Goal: Find specific page/section: Find specific page/section

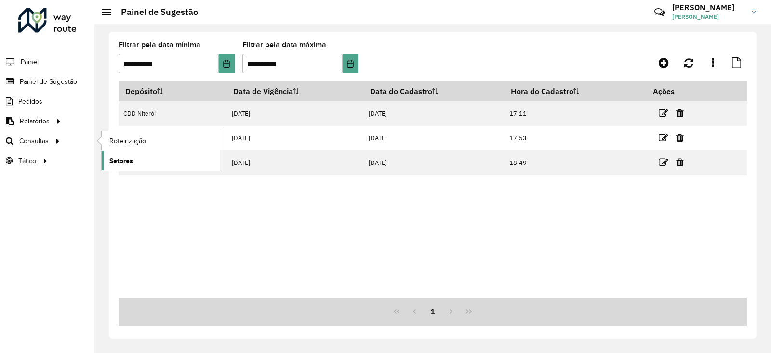
click at [133, 153] on link "Setores" at bounding box center [161, 160] width 118 height 19
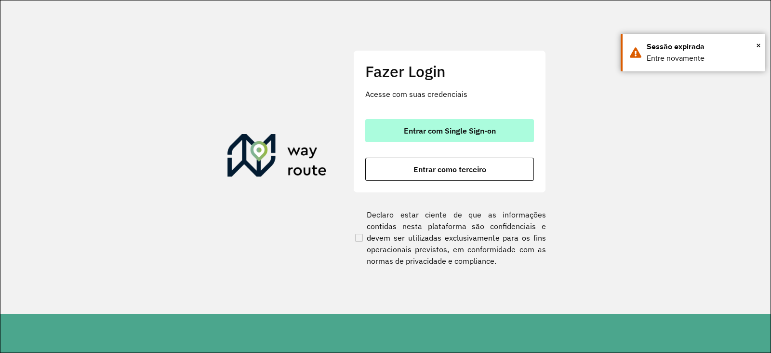
click at [440, 140] on button "Entrar com Single Sign-on" at bounding box center [449, 130] width 169 height 23
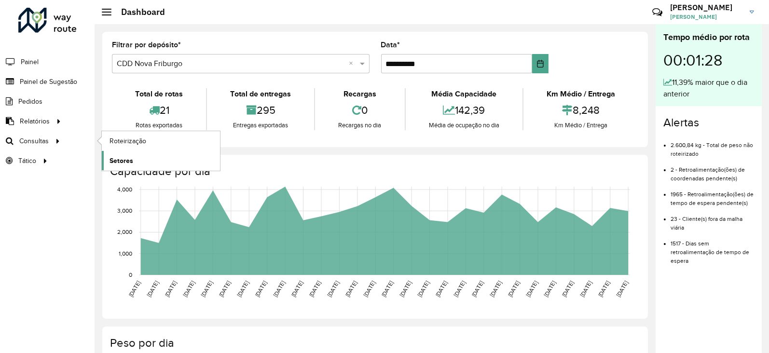
click at [128, 153] on link "Setores" at bounding box center [161, 160] width 118 height 19
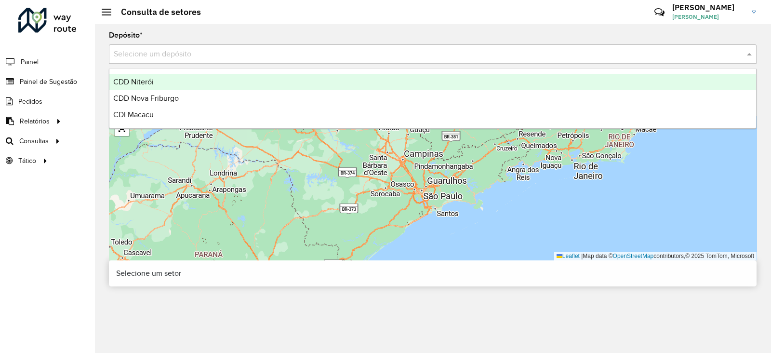
click at [174, 53] on input "text" at bounding box center [423, 55] width 619 height 12
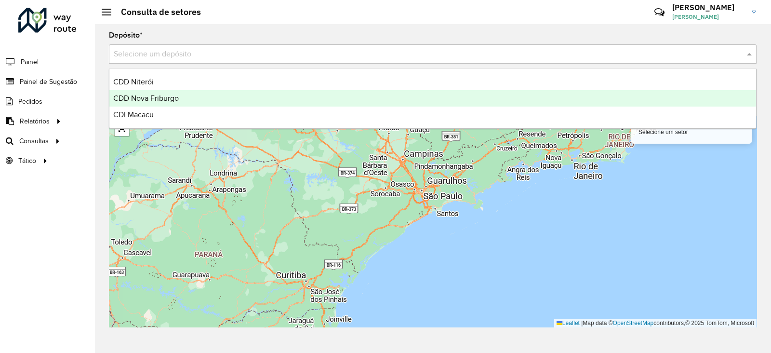
click at [147, 95] on span "CDD Nova Friburgo" at bounding box center [146, 98] width 66 height 8
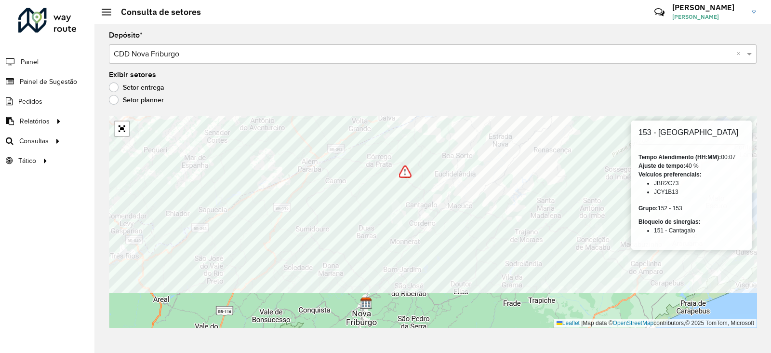
click at [376, 84] on formly-group "Depósito * Selecione um depósito × CDD Nova Friburgo × Exibir setores Setor ent…" at bounding box center [433, 180] width 648 height 296
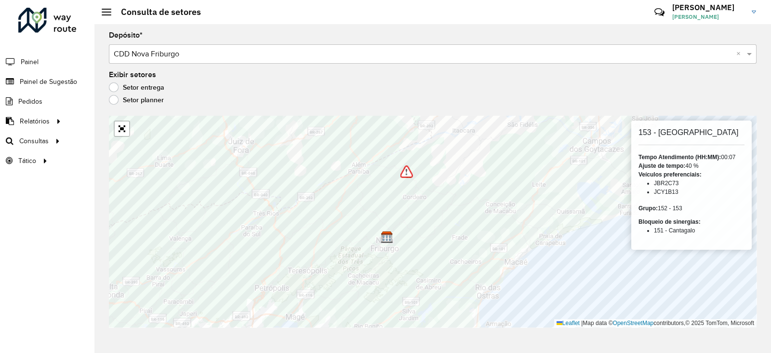
click at [762, 211] on div "Depósito * Selecione um depósito × CDD Nova Friburgo × Exibir setores Setor ent…" at bounding box center [432, 188] width 677 height 329
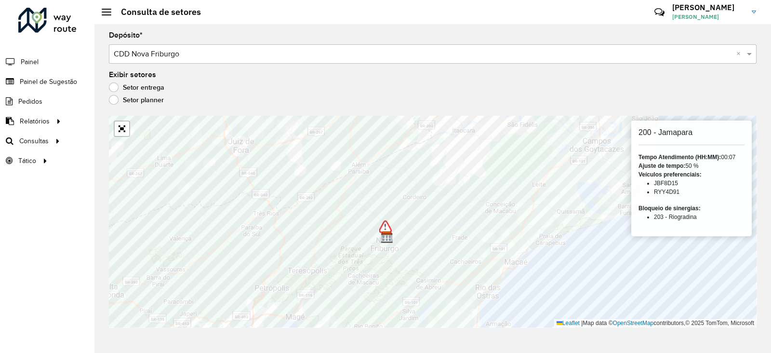
click at [352, 87] on div "Setor entrega" at bounding box center [433, 90] width 648 height 12
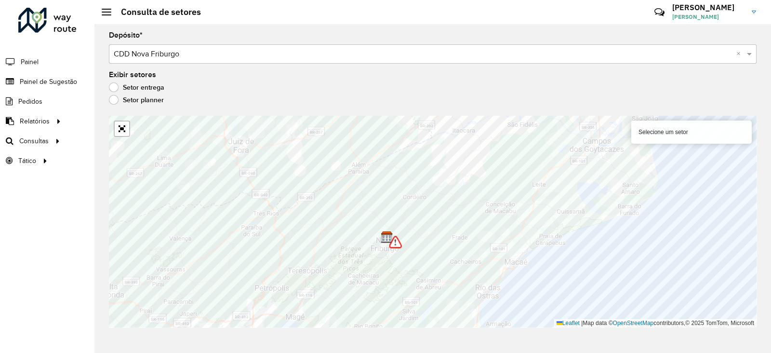
click at [399, 244] on img at bounding box center [396, 242] width 13 height 13
click at [395, 242] on img at bounding box center [396, 242] width 13 height 13
